Goal: Transaction & Acquisition: Purchase product/service

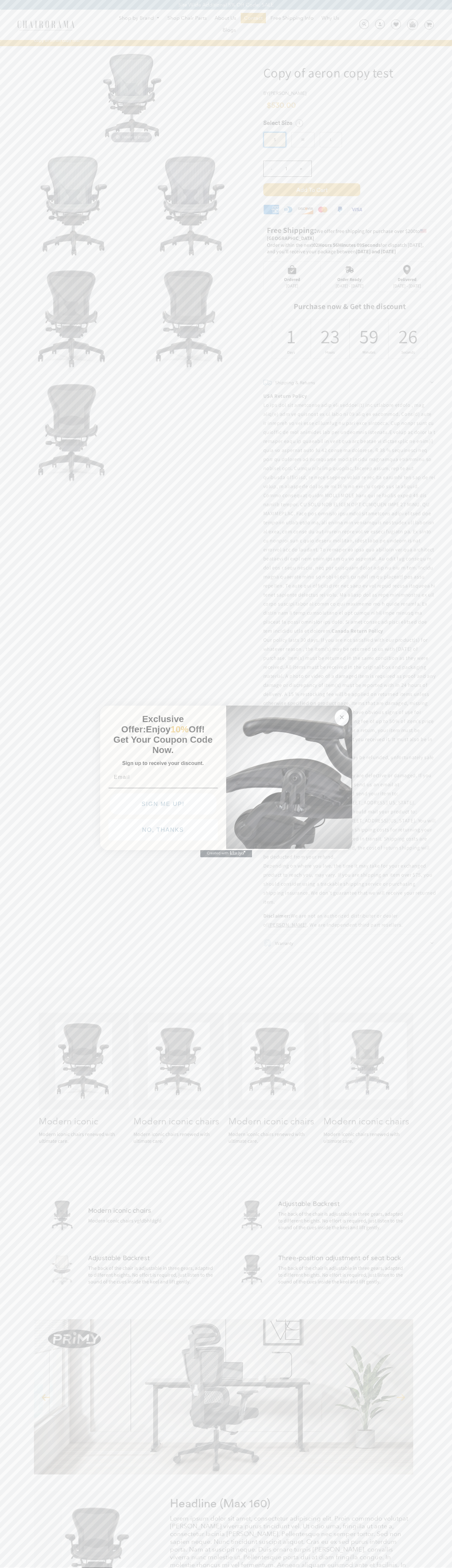
click at [342, 716] on icon "Close dialog" at bounding box center [341, 717] width 3 height 3
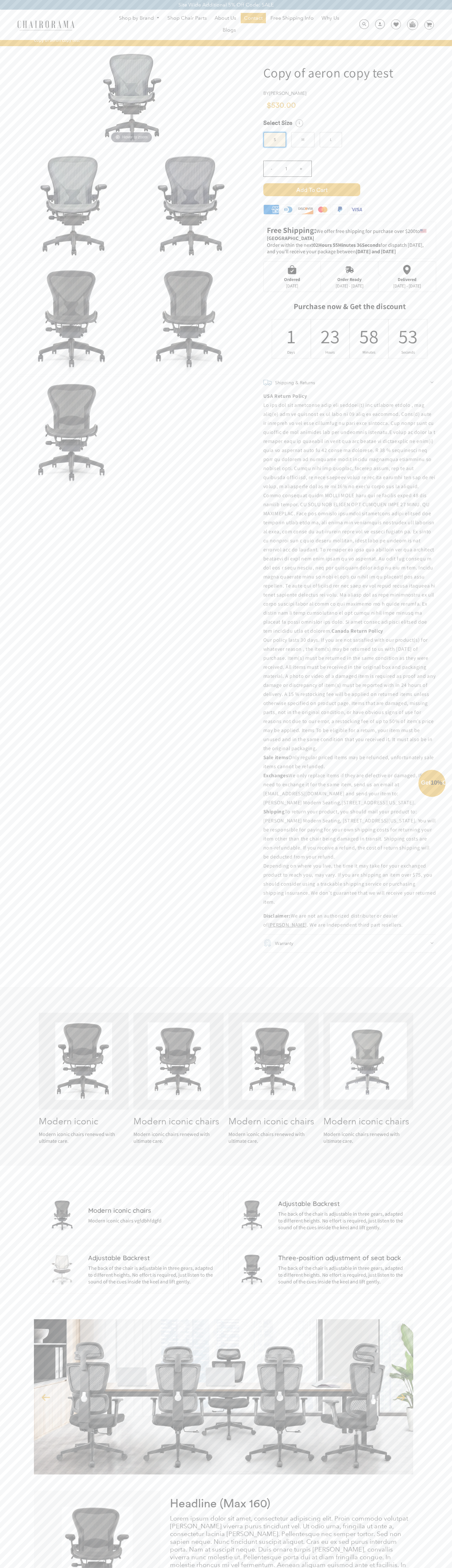
click at [163, 847] on button "NO, THANKS" at bounding box center [163, 844] width 109 height 21
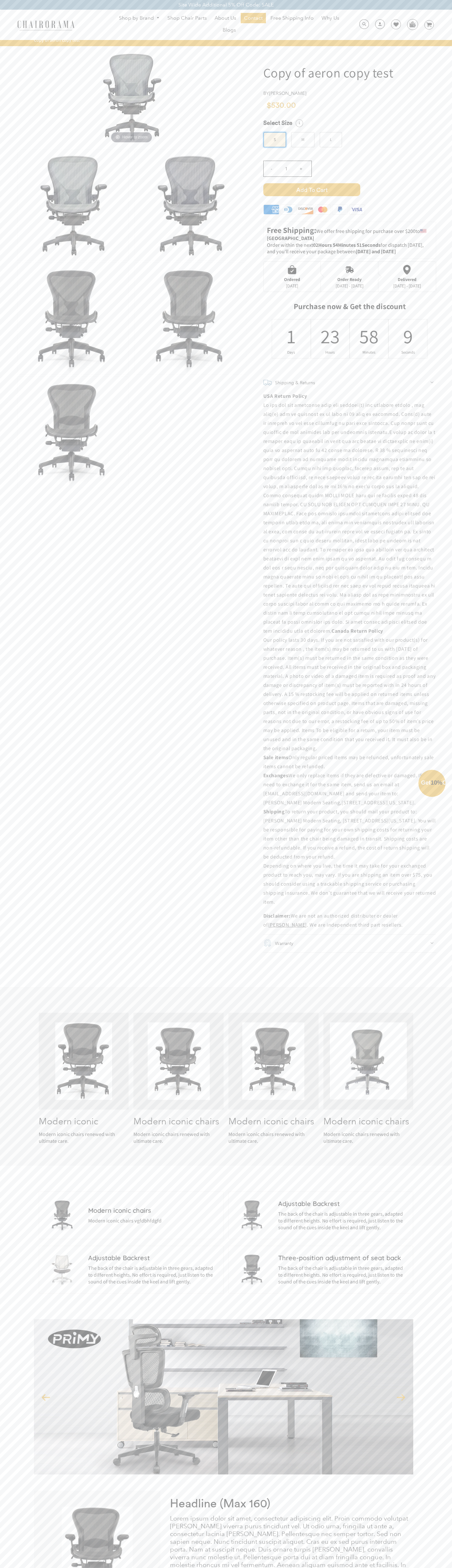
click at [311, 190] on span "Add to Cart" at bounding box center [311, 189] width 97 height 13
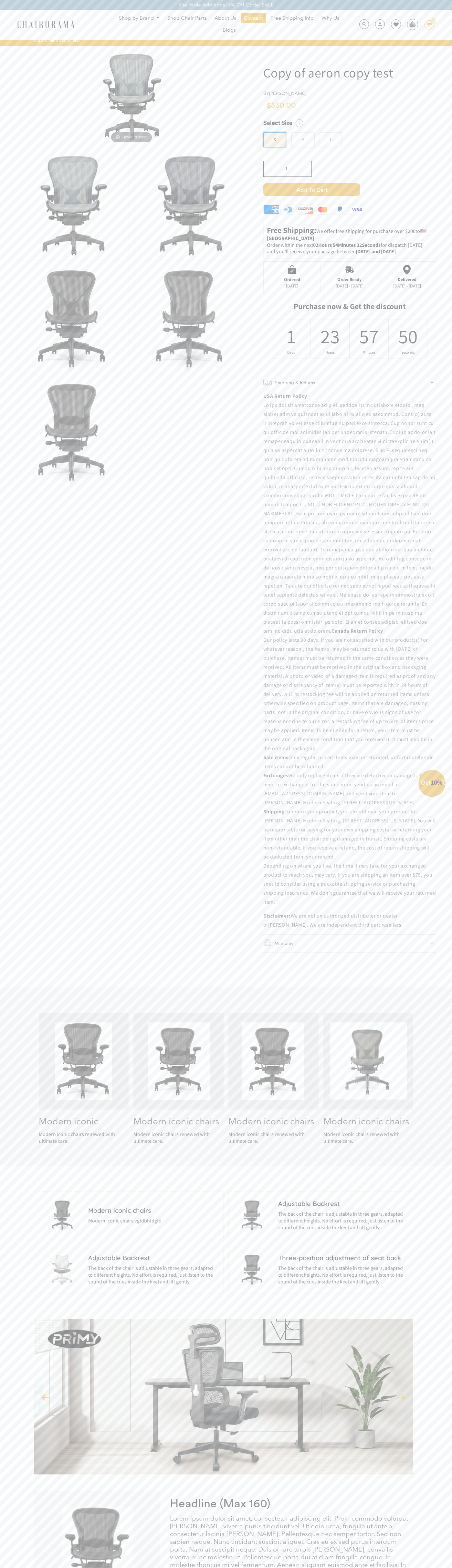
click at [412, 24] on img at bounding box center [412, 24] width 10 height 10
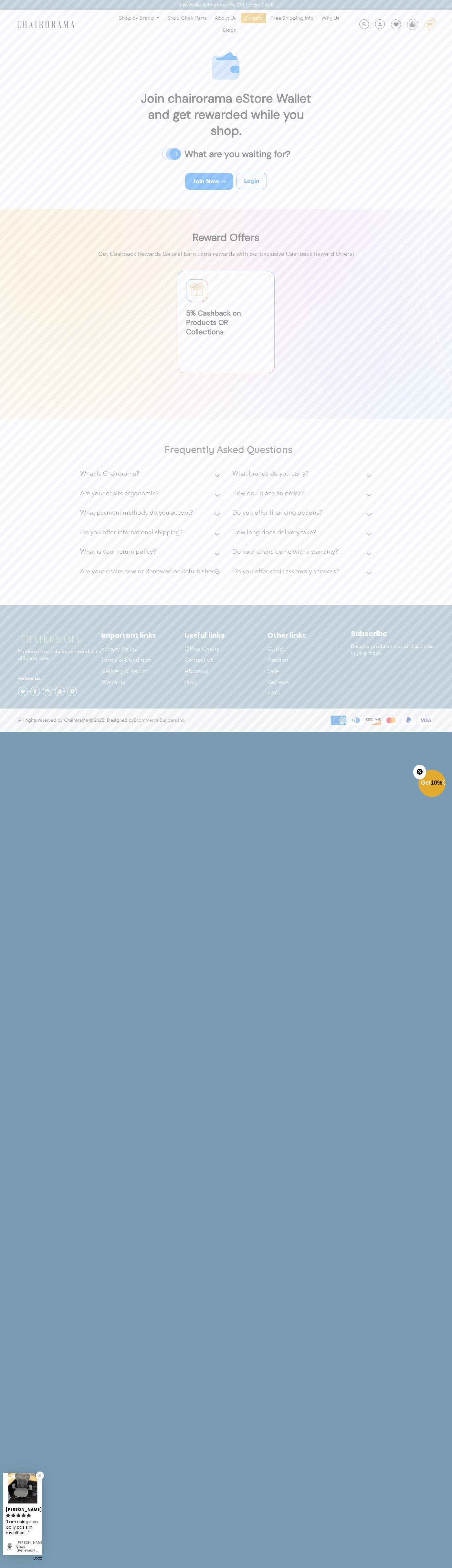
click at [153, 9] on div "Site Wide Additional 5% Off Code: SALE" at bounding box center [226, 5] width 452 height 10
click at [449, 731] on html "Site Wide Additional 5% Off Code: SALE Site Wide Additional 5% Off Code: SALE S…" at bounding box center [226, 365] width 452 height 731
click at [189, 731] on html "Site Wide Additional 5% Off Code: SALE Site Wide Additional 5% Off Code: SALE S…" at bounding box center [226, 365] width 452 height 731
click at [23, 365] on img at bounding box center [226, 313] width 452 height 210
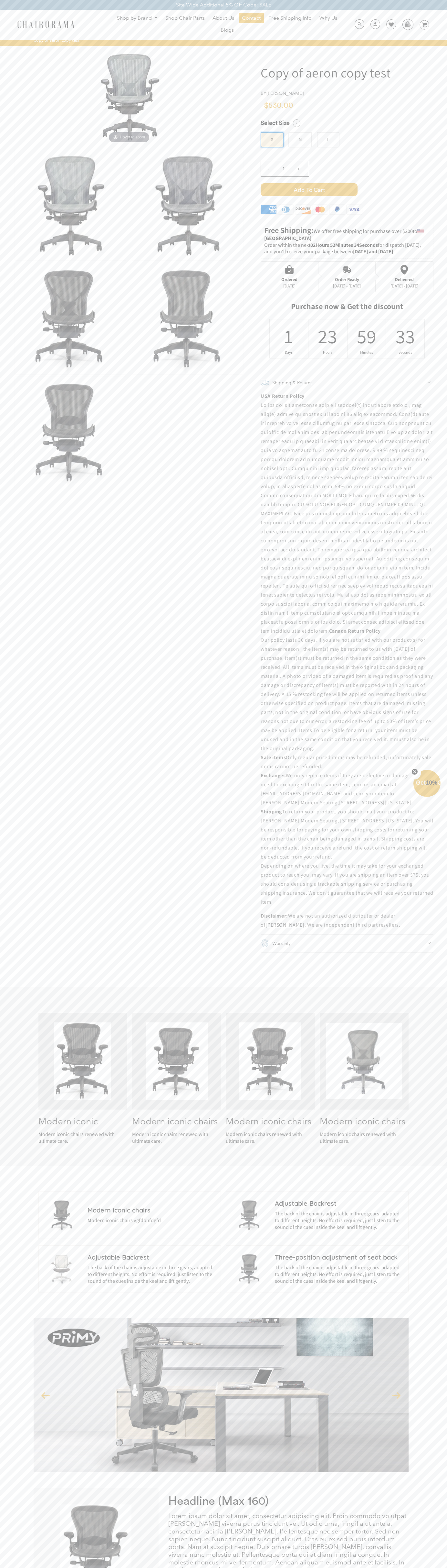
click at [129, 96] on img at bounding box center [129, 96] width 97 height 97
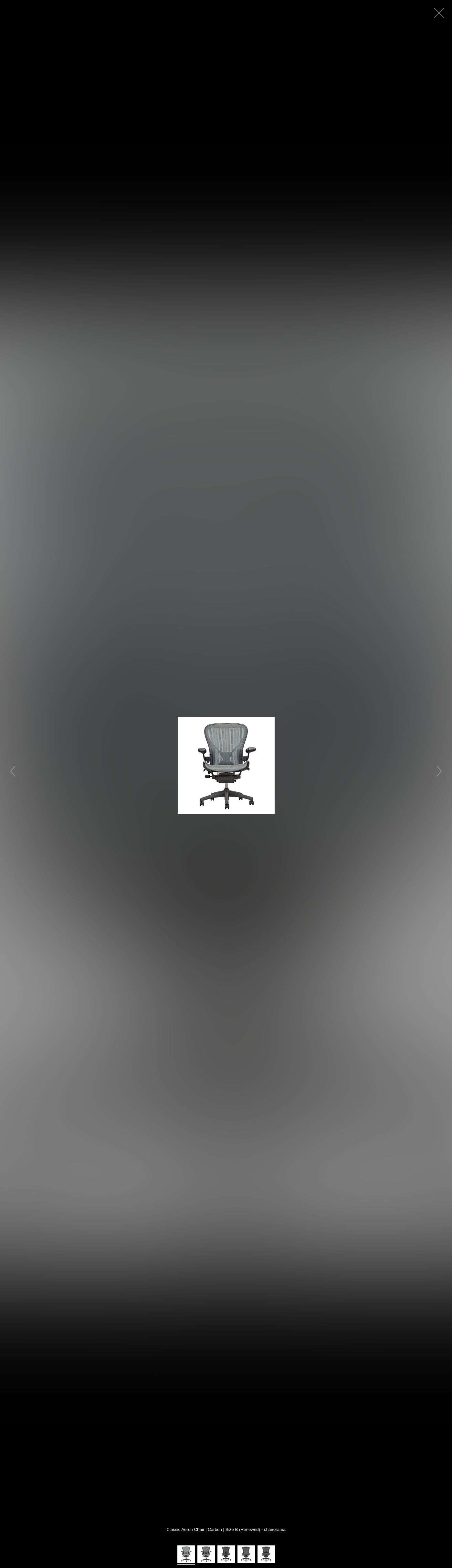
click at [439, 13] on button "button" at bounding box center [439, 13] width 19 height 19
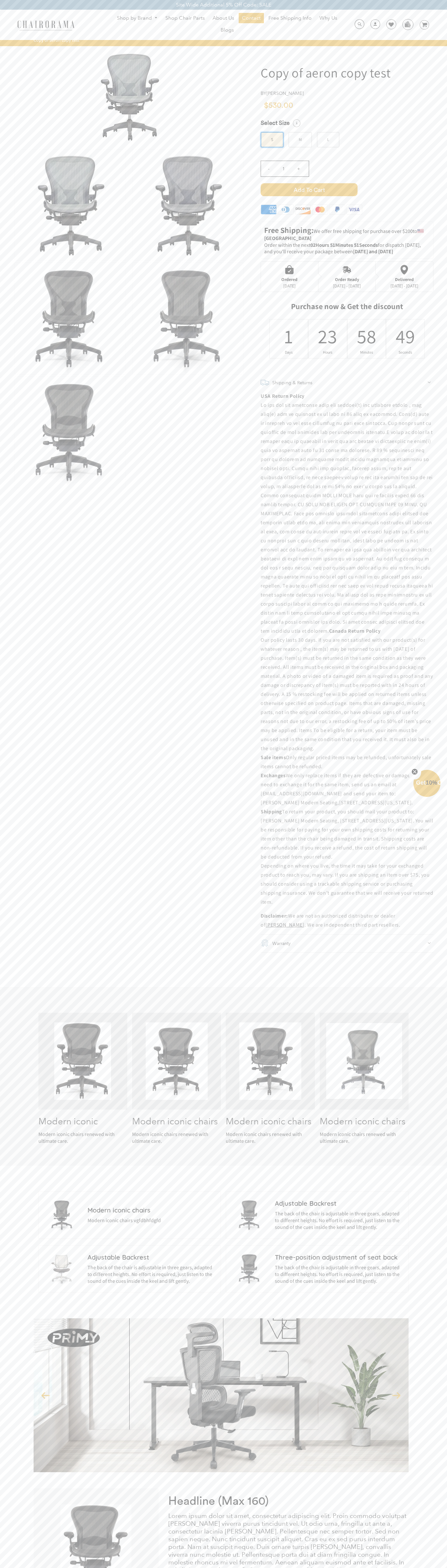
click at [320, 211] on icon at bounding box center [320, 209] width 2 height 5
click at [347, 177] on div "- 1 +" at bounding box center [347, 170] width 173 height 26
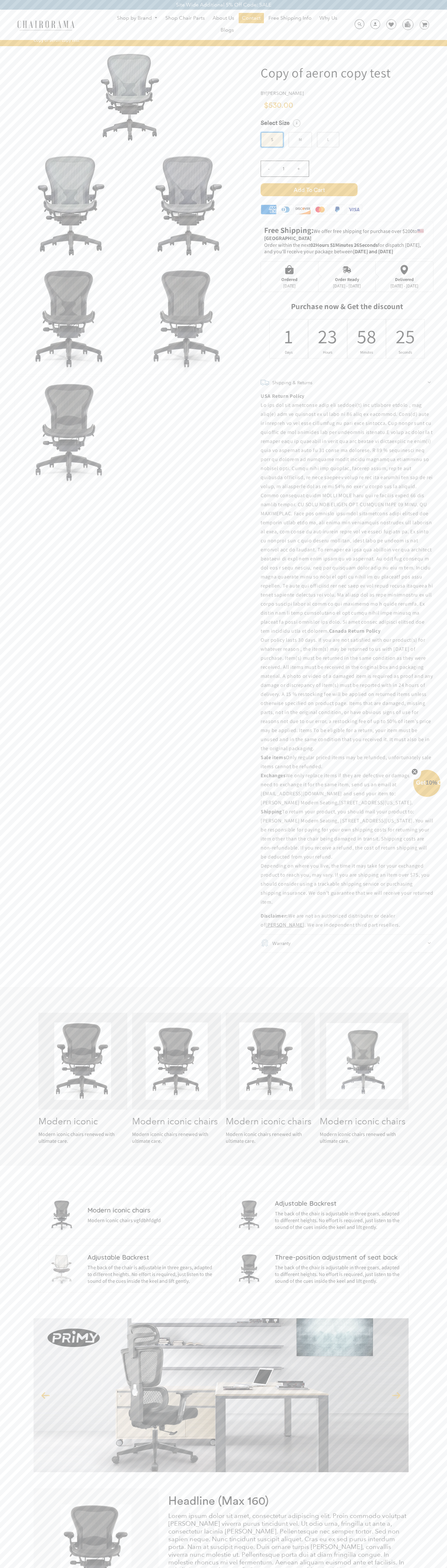
click at [309, 190] on span "Add to Cart" at bounding box center [309, 189] width 97 height 13
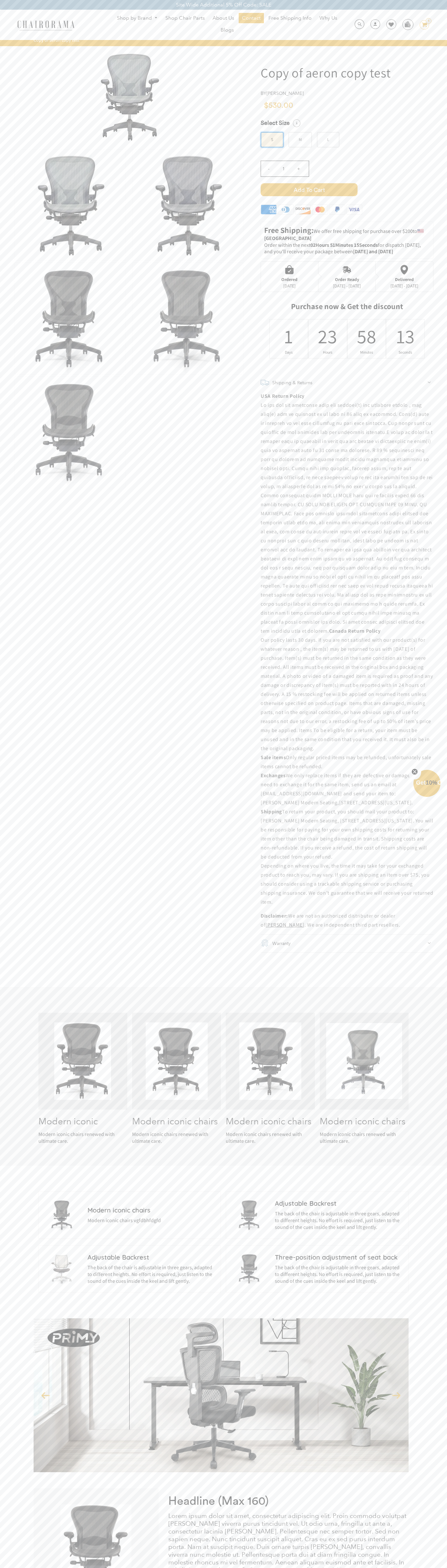
click at [289, 277] on div "Ordered" at bounding box center [289, 279] width 16 height 5
click at [327, 339] on div "23" at bounding box center [328, 336] width 9 height 25
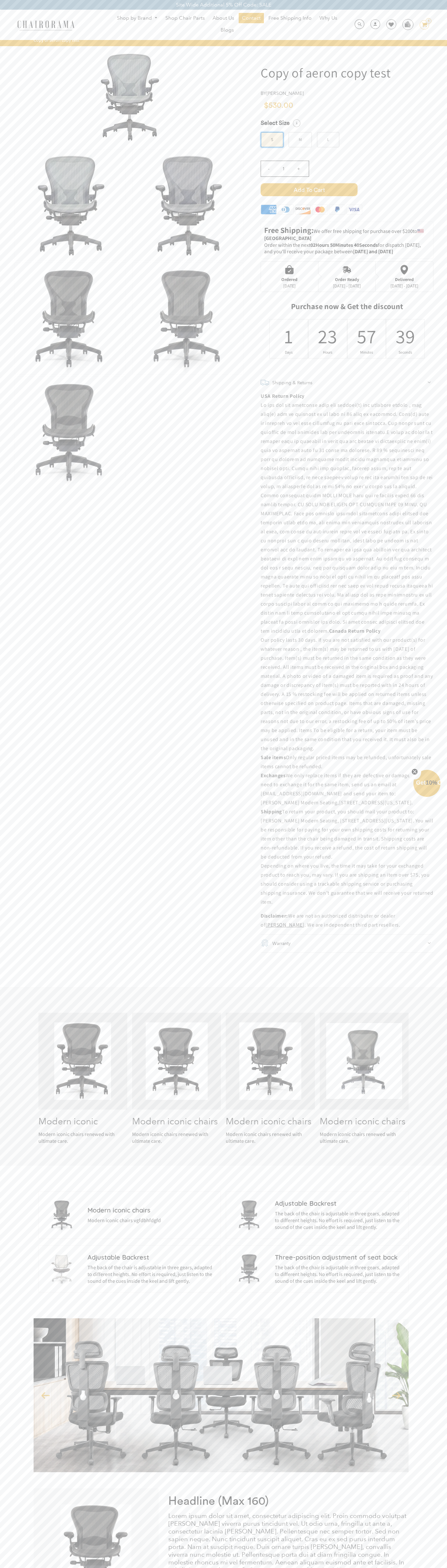
click at [309, 190] on span "Add to Cart" at bounding box center [309, 189] width 97 height 13
click at [389, 25] on icon at bounding box center [391, 24] width 5 height 5
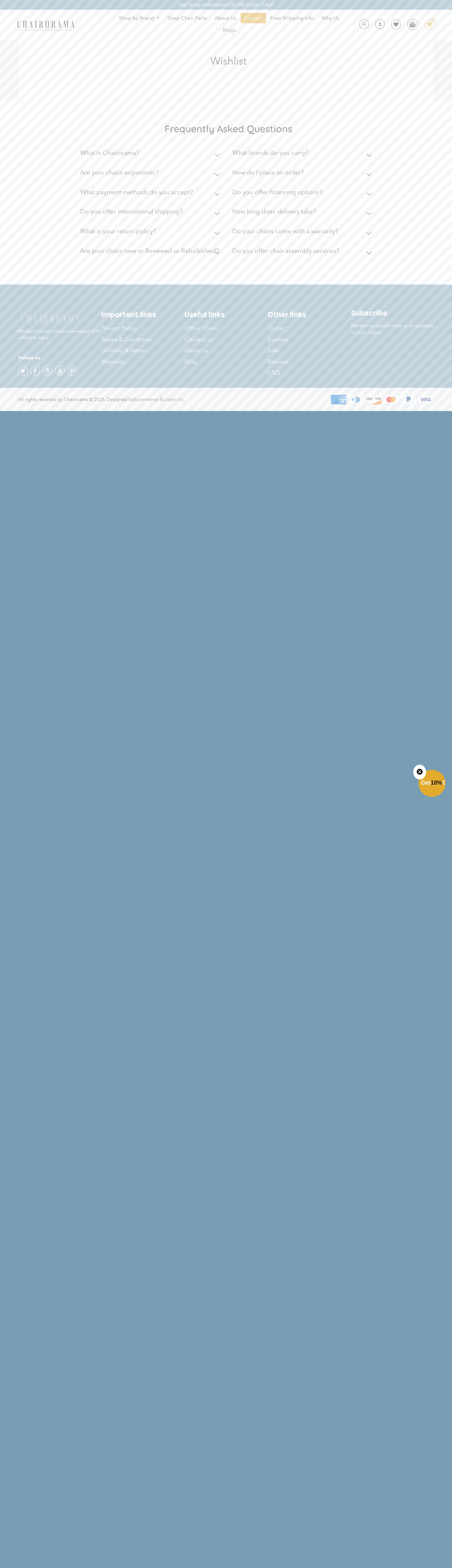
click at [260, 30] on ul "Shop by Brand Haworth Herman Miller Steelcase Knoll Human Scale" at bounding box center [228, 24] width 247 height 24
click at [429, 410] on html "Site Wide Additional 5% Off Code: SALE Site Wide Additional 5% Off Code: SALE S…" at bounding box center [226, 205] width 452 height 410
click at [85, 410] on html "Site Wide Additional 5% Off Code: SALE Site Wide Additional 5% Off Code: SALE S…" at bounding box center [226, 205] width 452 height 410
click at [24, 410] on html "Site Wide Additional 5% Off Code: SALE Site Wide Additional 5% Off Code: SALE S…" at bounding box center [226, 205] width 452 height 410
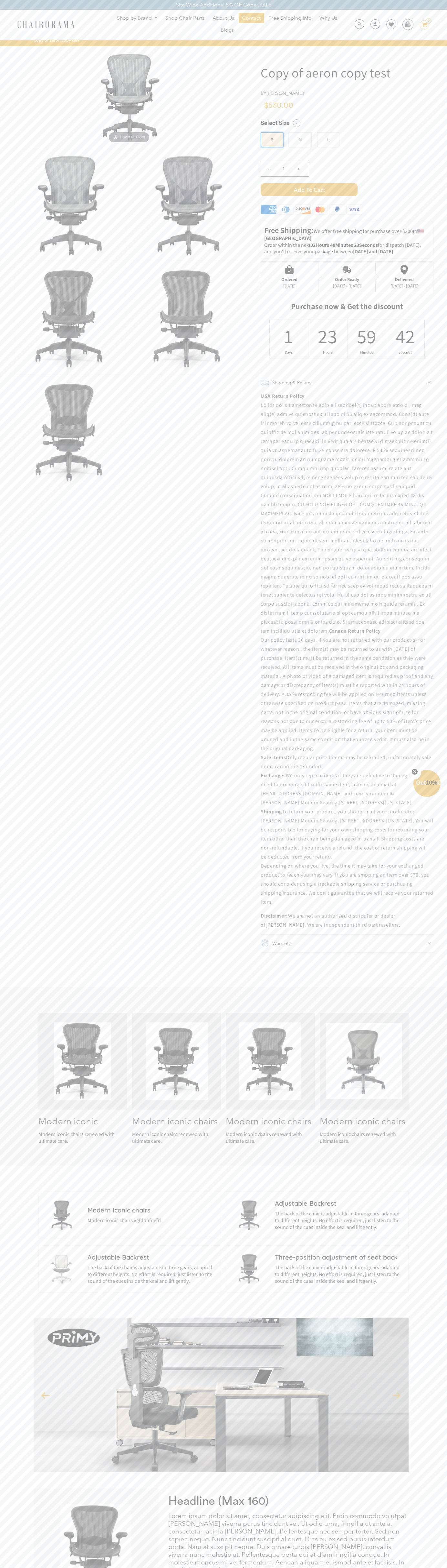
click at [415, 772] on icon "Close teaser" at bounding box center [414, 772] width 2 height 2
